Goal: Check status

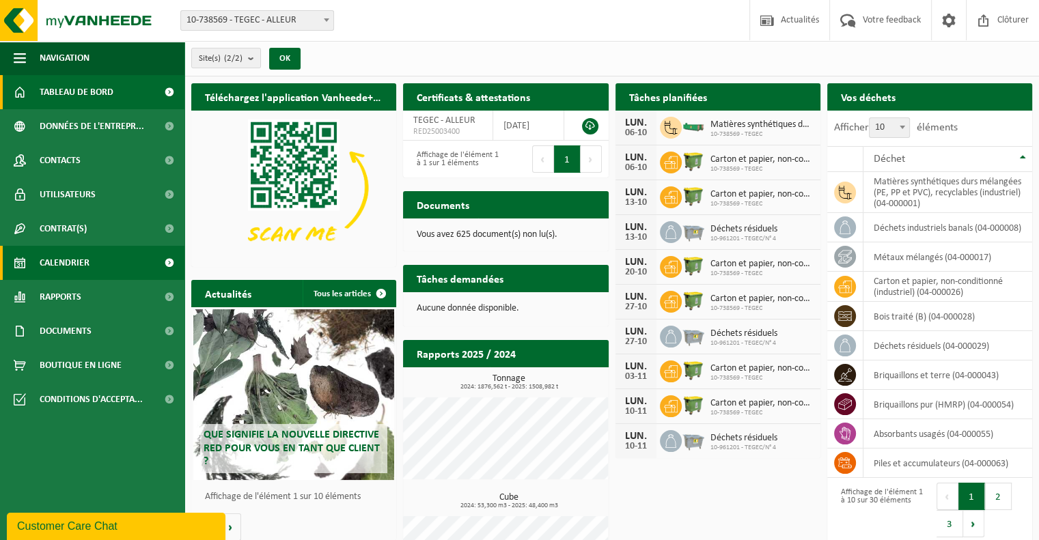
click at [109, 269] on link "Calendrier" at bounding box center [92, 263] width 184 height 34
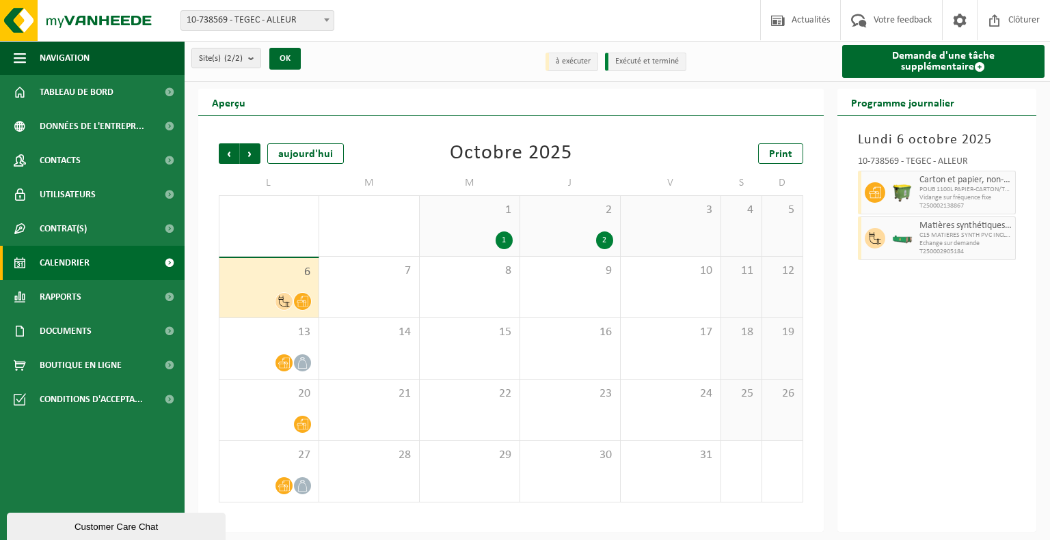
click at [596, 240] on div "2" at bounding box center [604, 241] width 17 height 18
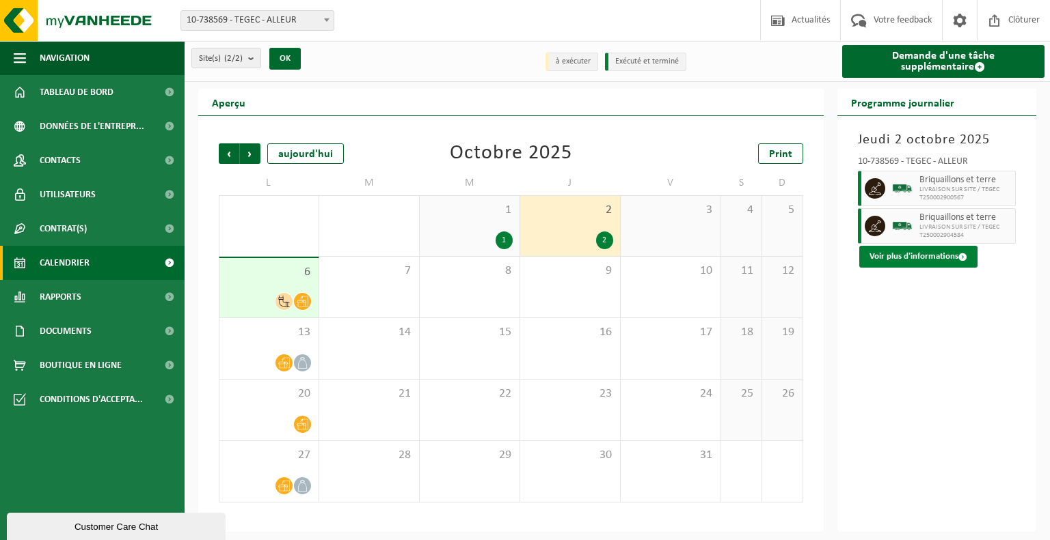
click at [875, 256] on button "Voir plus d'informations" at bounding box center [918, 257] width 118 height 22
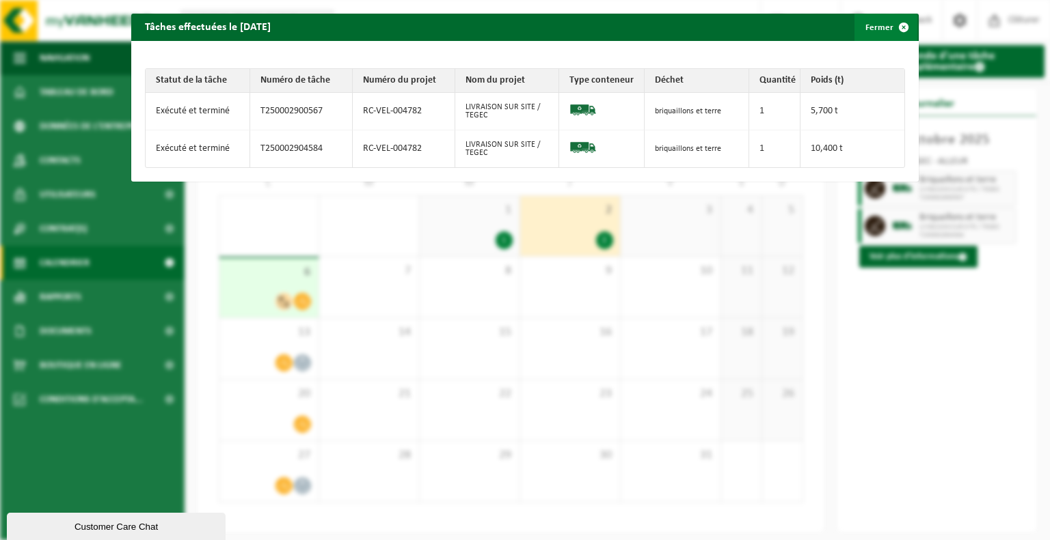
click at [897, 29] on span "button" at bounding box center [903, 27] width 27 height 27
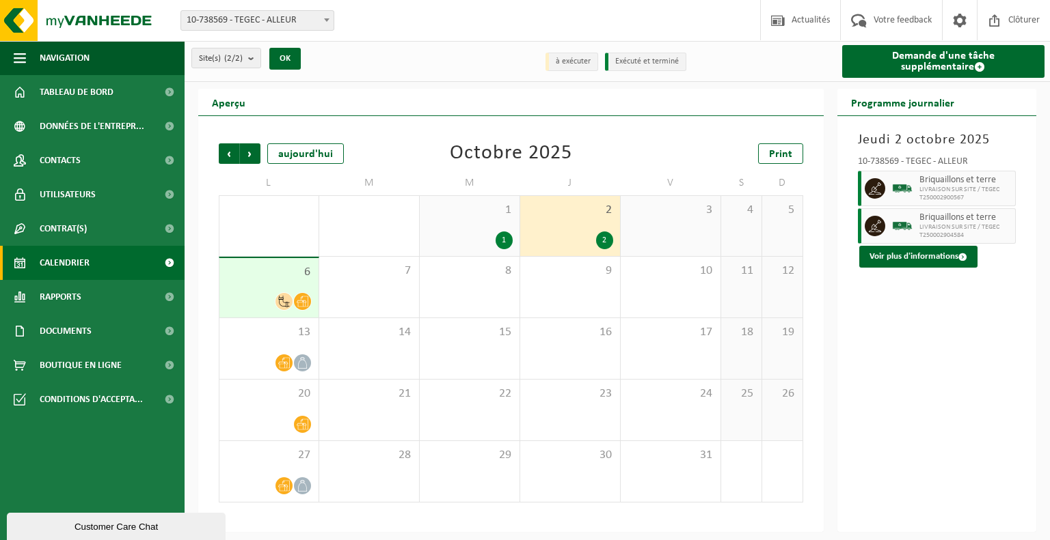
click at [503, 243] on div "1" at bounding box center [503, 241] width 17 height 18
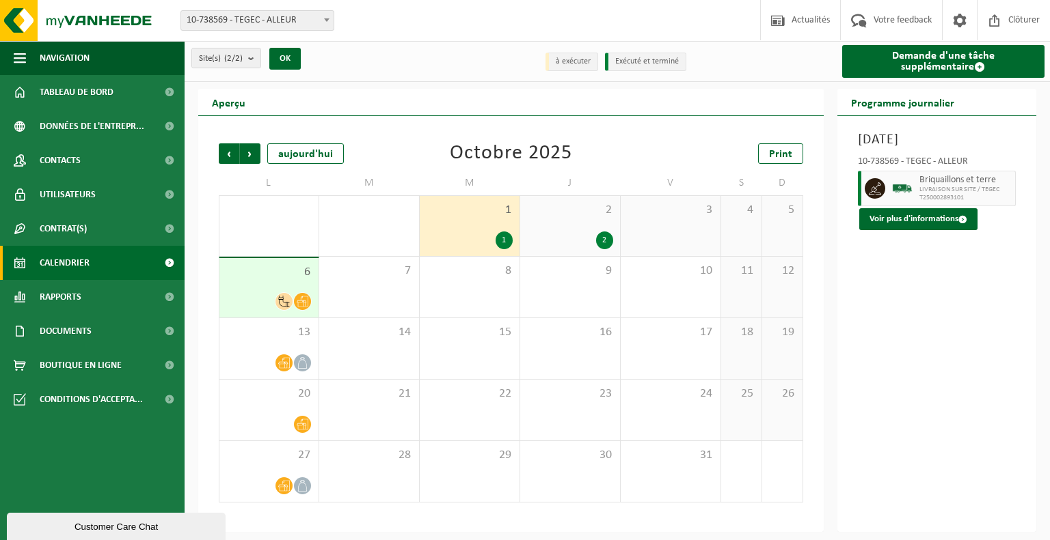
click at [283, 310] on span at bounding box center [283, 301] width 17 height 17
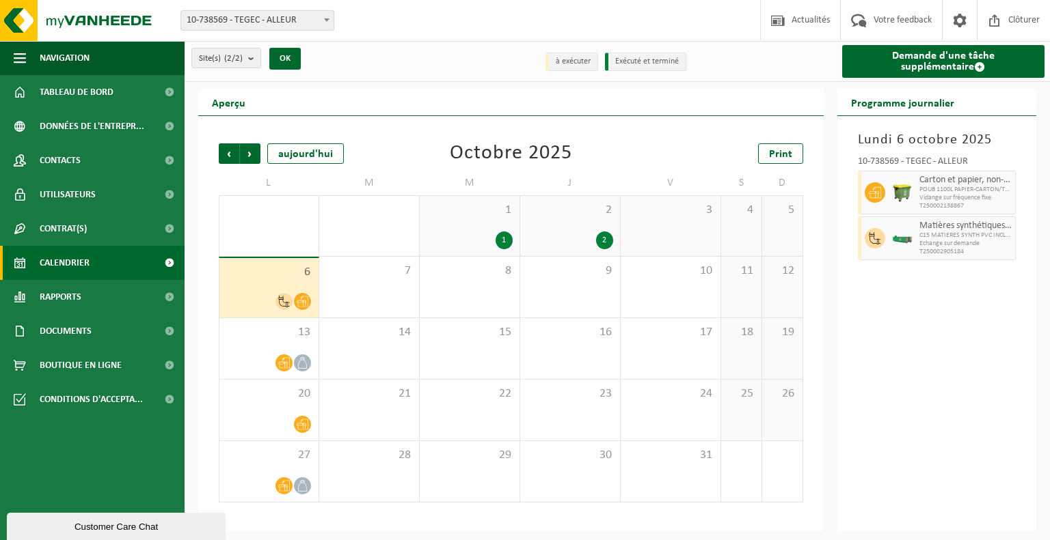
click at [279, 301] on icon at bounding box center [284, 302] width 12 height 12
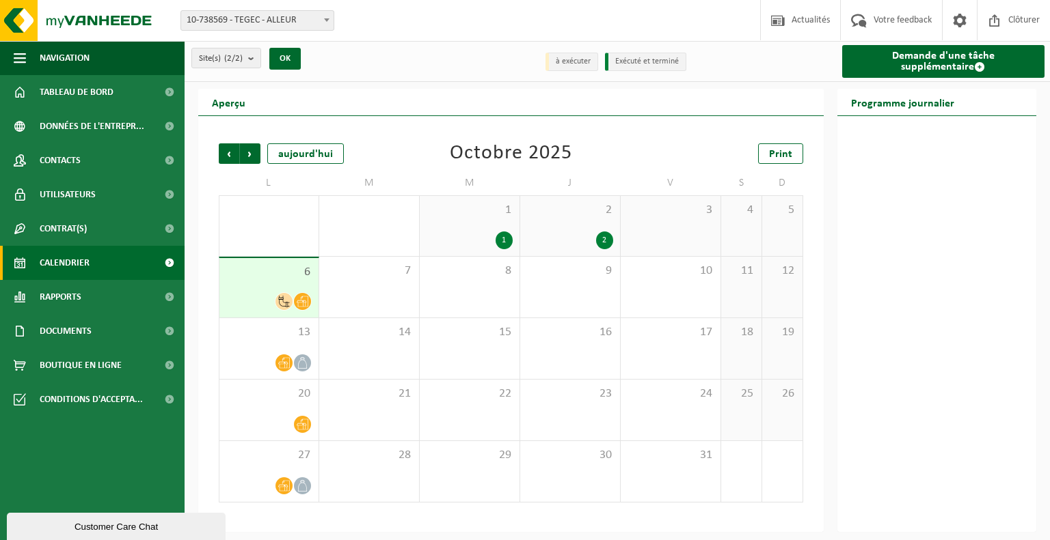
click at [280, 279] on span "6" at bounding box center [268, 272] width 85 height 15
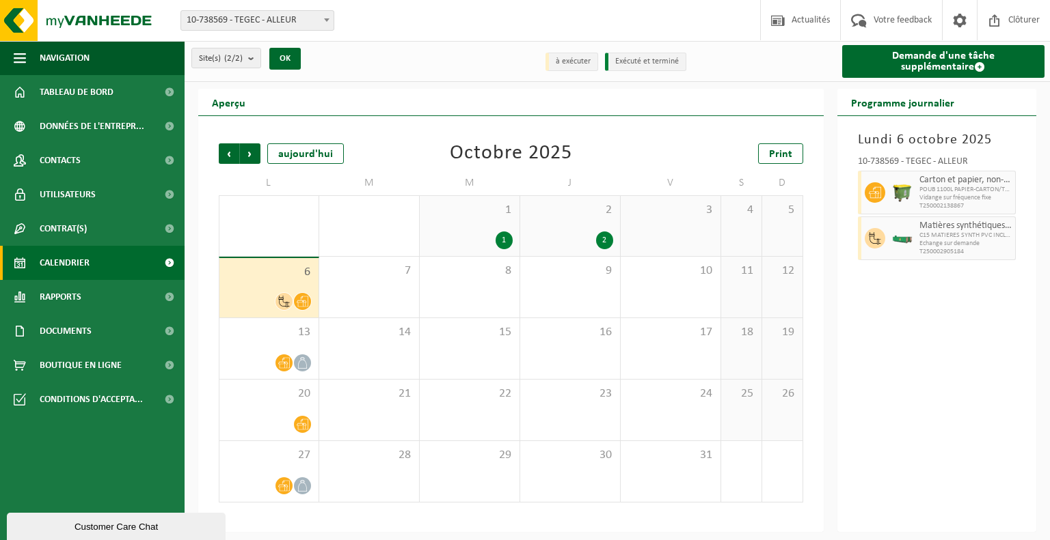
click at [954, 314] on div "[DATE] 10-738569 - TEGEC - ALLEUR Carton et papier, non-conditionné (industriel…" at bounding box center [937, 324] width 200 height 416
click at [256, 277] on span "6" at bounding box center [268, 272] width 85 height 15
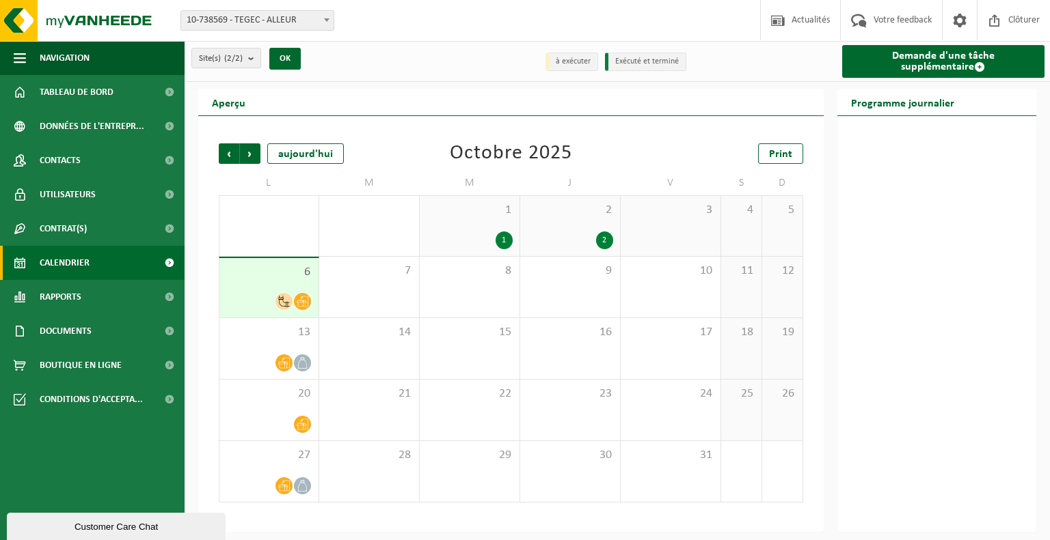
click at [247, 295] on div at bounding box center [268, 301] width 85 height 18
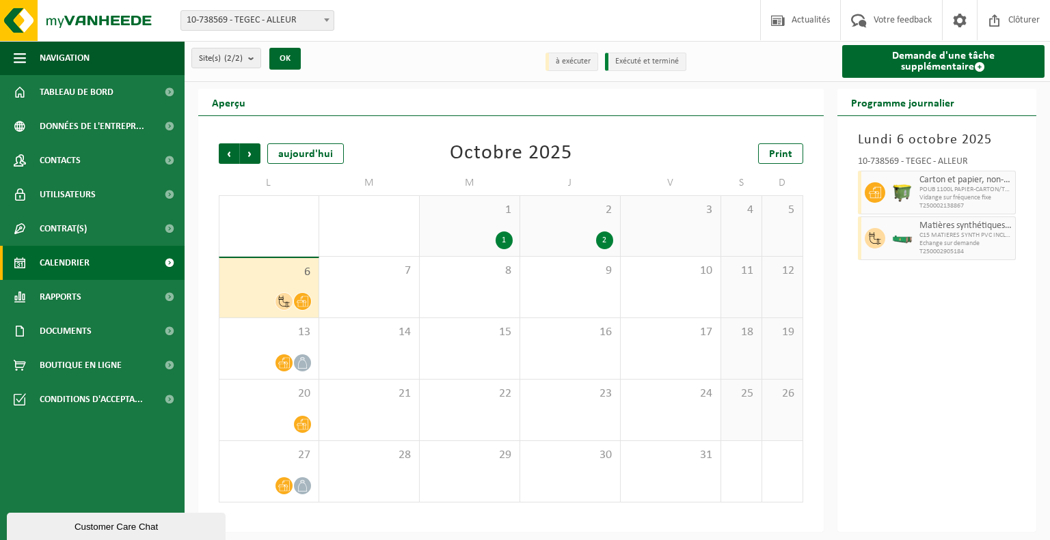
click at [579, 241] on div "2" at bounding box center [570, 241] width 86 height 18
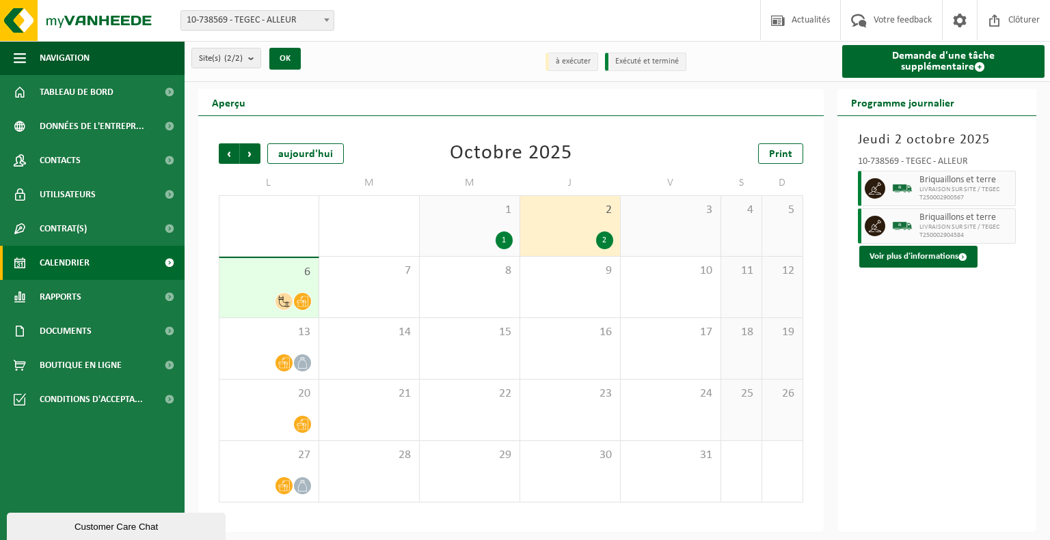
click at [469, 240] on div "1" at bounding box center [469, 241] width 86 height 18
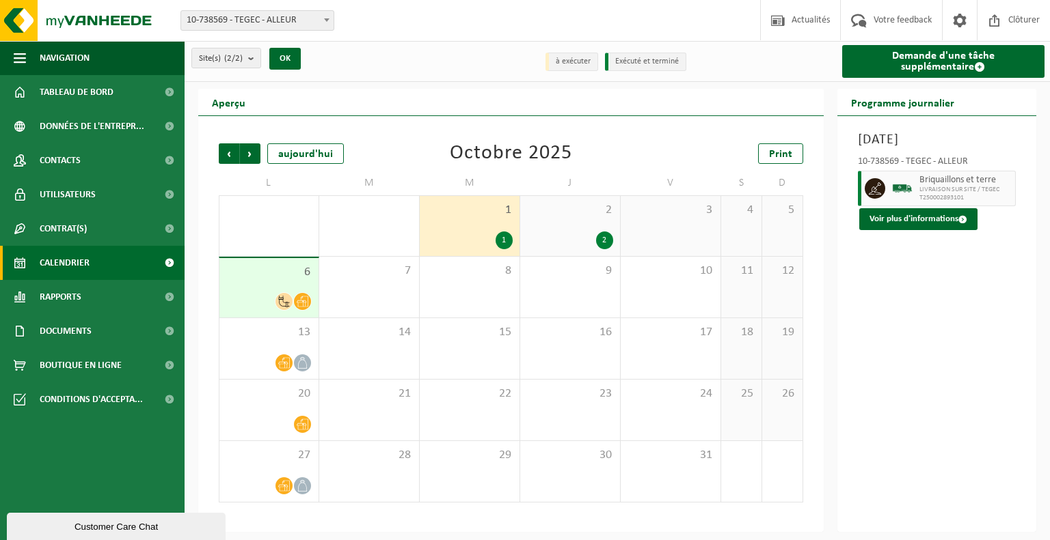
click at [569, 236] on div "2" at bounding box center [570, 241] width 86 height 18
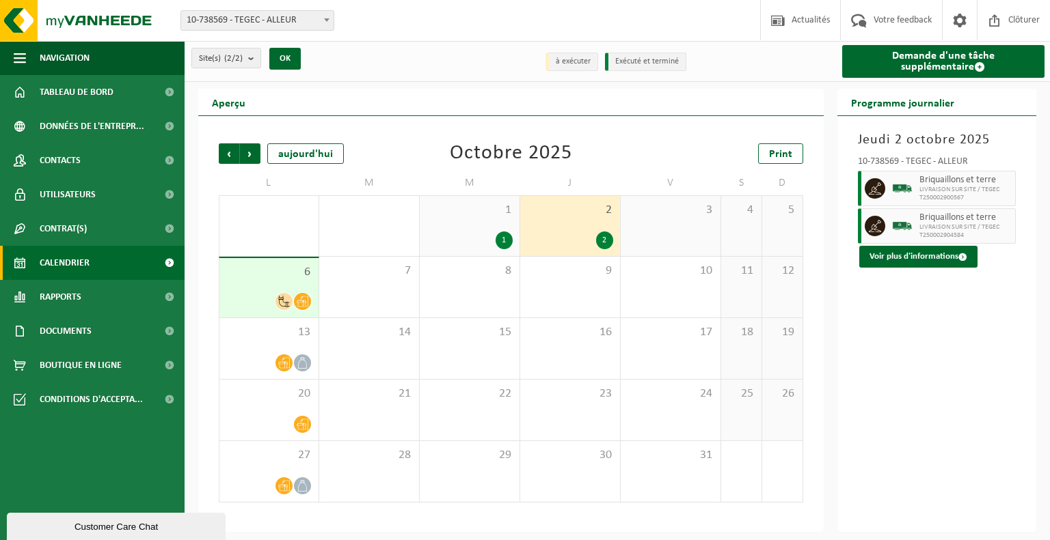
click at [259, 294] on div at bounding box center [268, 301] width 85 height 18
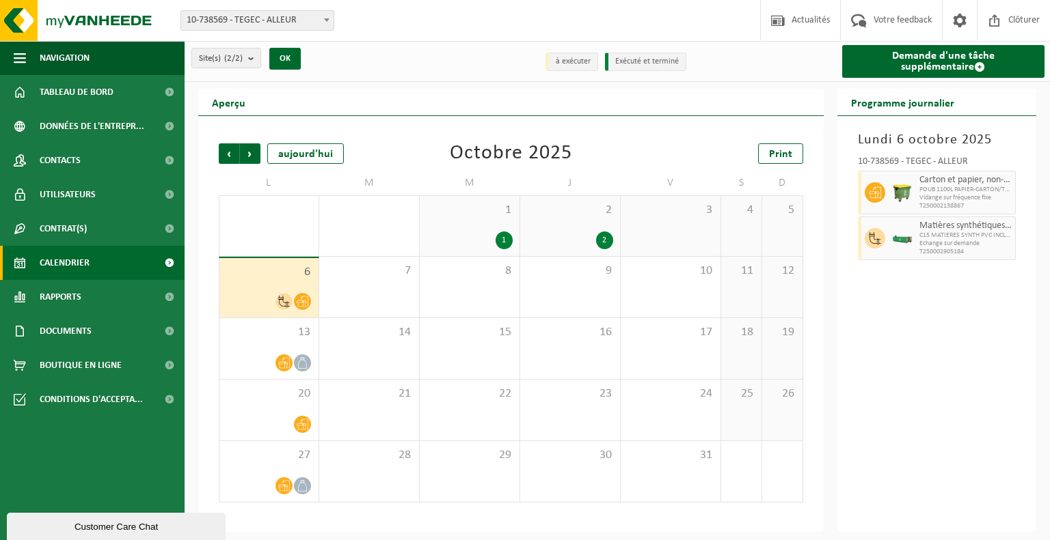
click at [262, 305] on div at bounding box center [268, 301] width 85 height 18
